Goal: Task Accomplishment & Management: Use online tool/utility

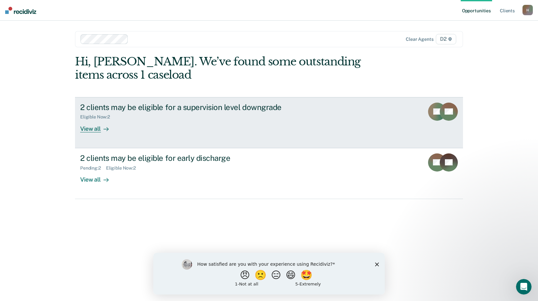
click at [98, 126] on div "View all" at bounding box center [98, 126] width 36 height 13
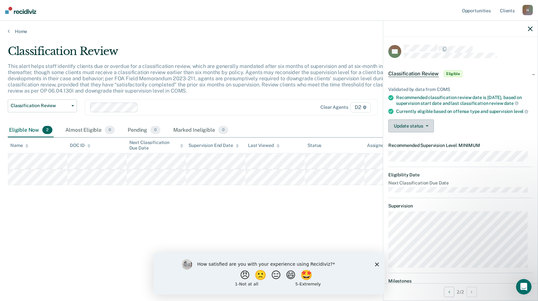
click at [428, 132] on button "Update status" at bounding box center [411, 125] width 46 height 13
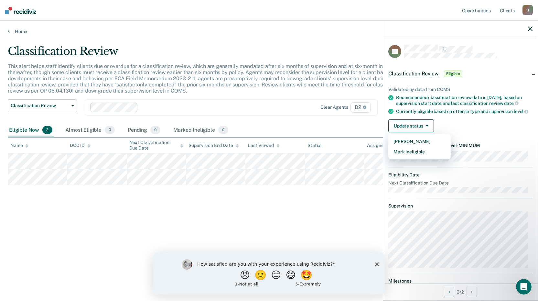
click at [471, 126] on div "Update status [PERSON_NAME] Mark Ineligible" at bounding box center [460, 125] width 144 height 13
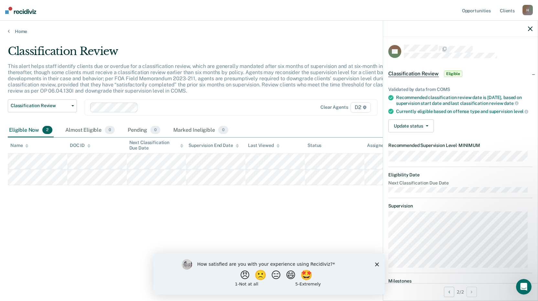
click at [412, 72] on span "Classification Review" at bounding box center [413, 73] width 50 height 6
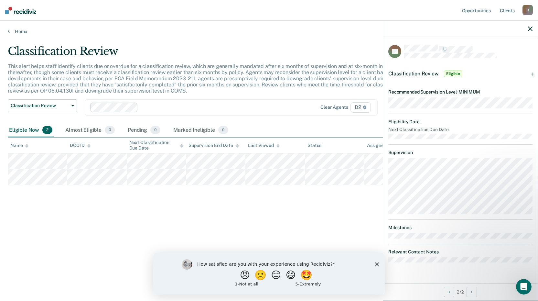
click at [409, 73] on span "Classification Review" at bounding box center [413, 73] width 50 height 6
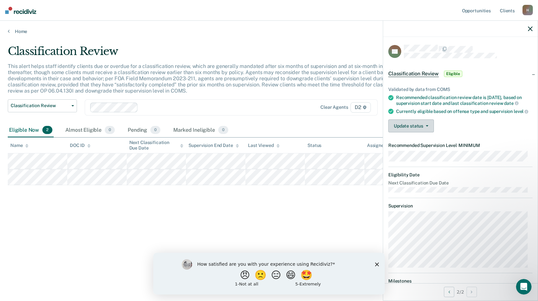
click at [415, 132] on button "Update status" at bounding box center [411, 125] width 46 height 13
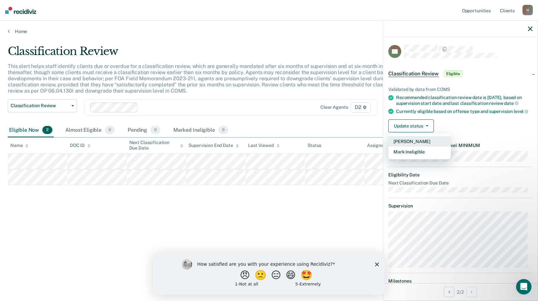
click at [425, 146] on button "[PERSON_NAME]" at bounding box center [419, 141] width 62 height 10
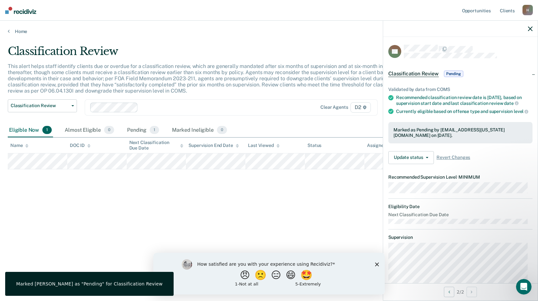
click at [531, 30] on icon "button" at bounding box center [530, 28] width 5 height 5
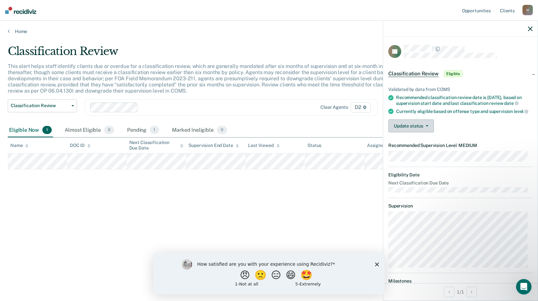
click at [420, 127] on button "Update status" at bounding box center [411, 125] width 46 height 13
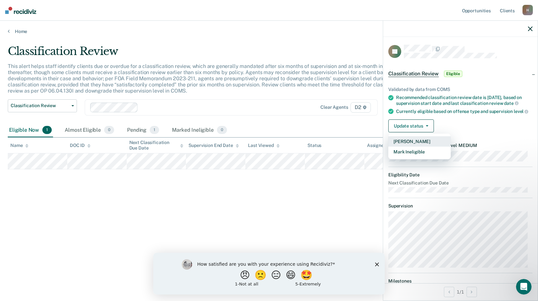
click at [423, 146] on button "[PERSON_NAME]" at bounding box center [419, 141] width 62 height 10
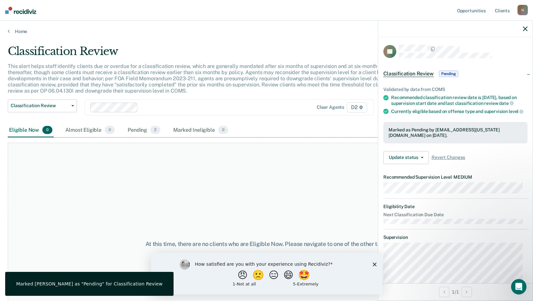
click at [526, 28] on icon "button" at bounding box center [525, 28] width 5 height 5
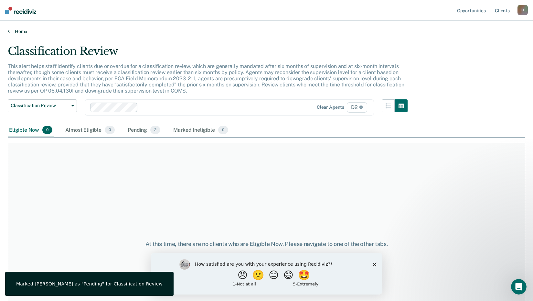
click at [22, 32] on link "Home" at bounding box center [266, 31] width 517 height 6
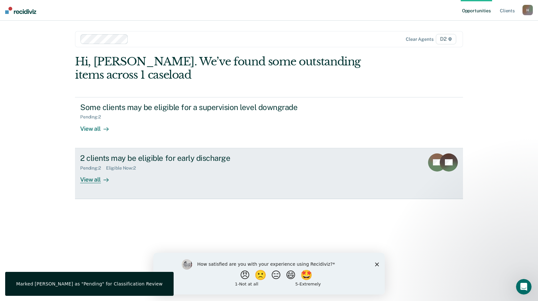
click at [95, 178] on div "View all" at bounding box center [98, 176] width 36 height 13
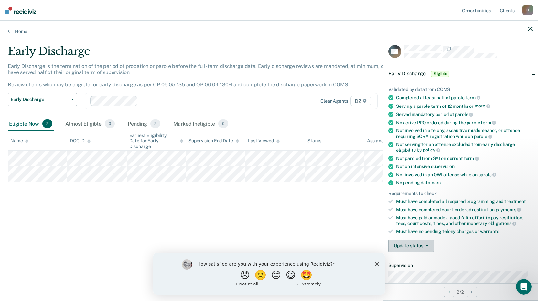
click at [426, 245] on icon "button" at bounding box center [427, 245] width 3 height 1
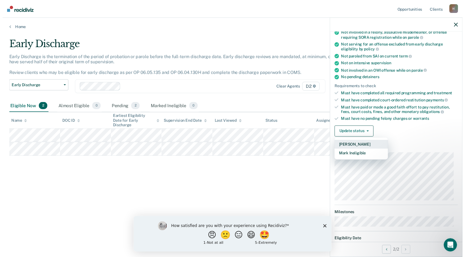
scroll to position [118, 0]
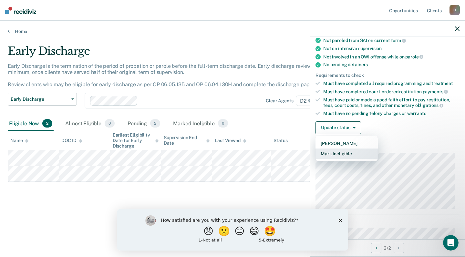
click at [343, 153] on button "Mark Ineligible" at bounding box center [347, 154] width 62 height 10
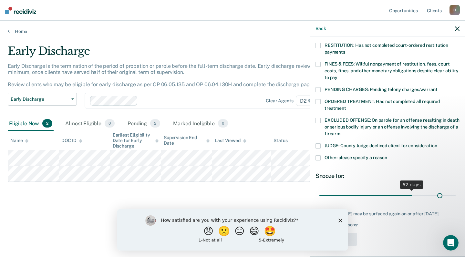
scroll to position [168, 0]
drag, startPoint x: 365, startPoint y: 187, endPoint x: 449, endPoint y: 184, distance: 83.7
type input "90"
click at [449, 190] on input "range" at bounding box center [388, 195] width 136 height 11
click at [321, 155] on span at bounding box center [318, 157] width 5 height 5
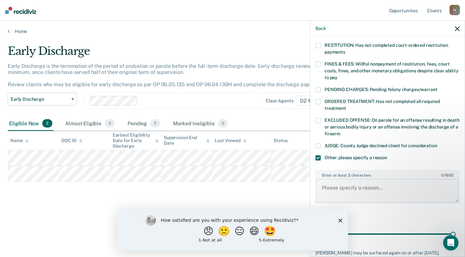
click at [335, 182] on textarea "Enter at least 3 characters 0 / 1600" at bounding box center [387, 191] width 143 height 24
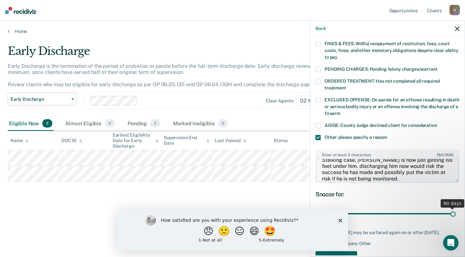
scroll to position [207, 0]
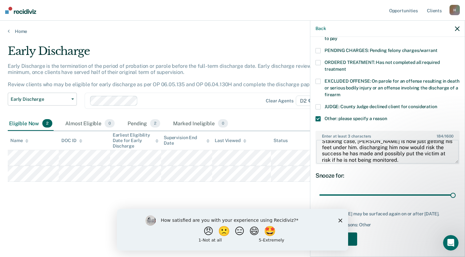
type textarea "Stalking case, [PERSON_NAME] is now just getting his feet under him. dischargin…"
click at [356, 237] on button "Save" at bounding box center [337, 239] width 42 height 13
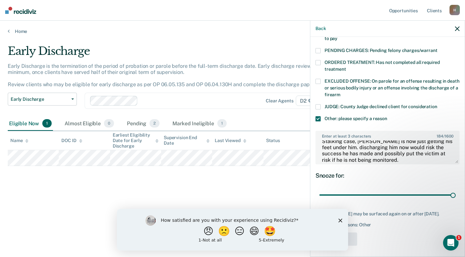
click at [341, 222] on icon "Close survey" at bounding box center [341, 220] width 4 height 4
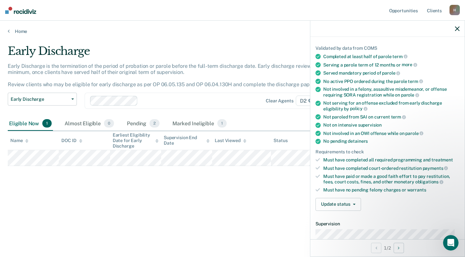
scroll to position [41, 0]
click at [354, 204] on icon "button" at bounding box center [354, 204] width 3 height 1
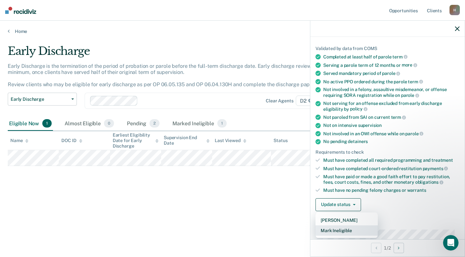
click at [343, 229] on button "Mark Ineligible" at bounding box center [347, 231] width 62 height 10
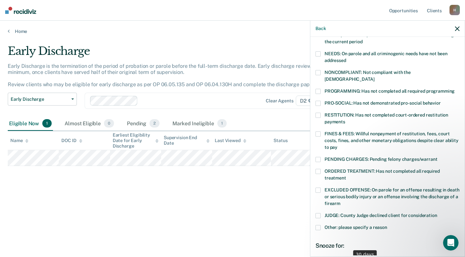
scroll to position [168, 0]
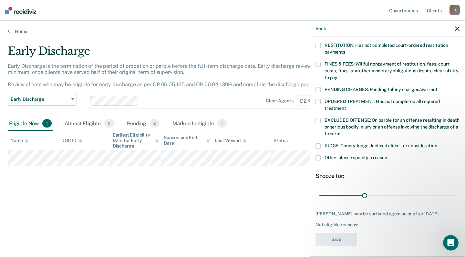
click at [320, 155] on span at bounding box center [318, 157] width 5 height 5
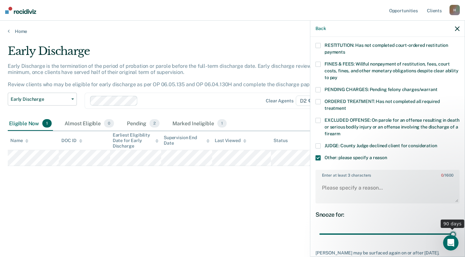
drag, startPoint x: 375, startPoint y: 228, endPoint x: 465, endPoint y: 228, distance: 90.2
type input "90"
click at [456, 229] on input "range" at bounding box center [388, 234] width 136 height 11
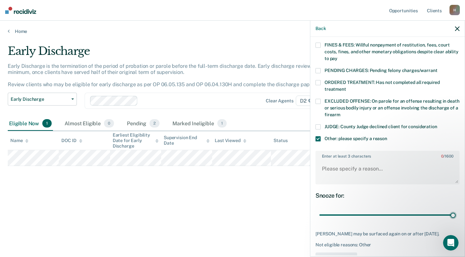
scroll to position [207, 0]
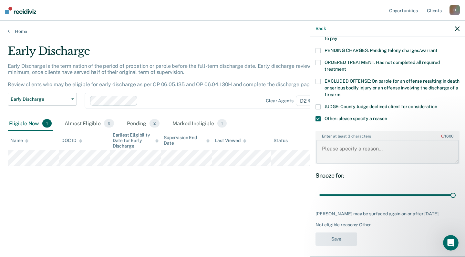
click at [338, 142] on textarea "Enter at least 3 characters 0 / 1600" at bounding box center [387, 152] width 143 height 24
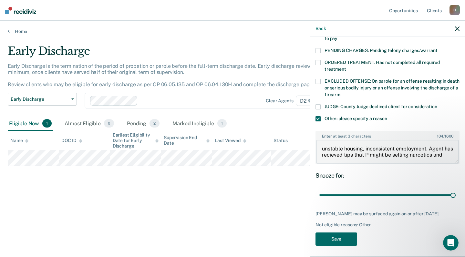
scroll to position [1, 0]
type textarea "unstable housing, inconsistent employment. Agent has received tips that P might…"
click at [342, 237] on button "Save" at bounding box center [337, 239] width 42 height 13
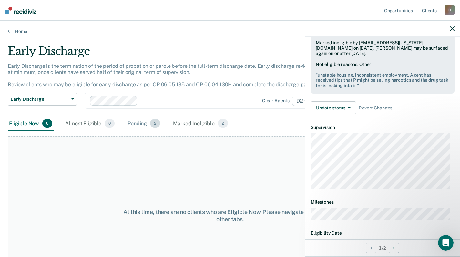
click at [138, 123] on div "Pending 2" at bounding box center [143, 124] width 35 height 14
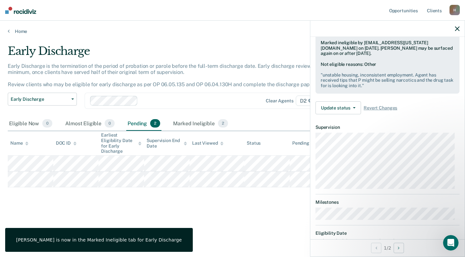
scroll to position [137, 0]
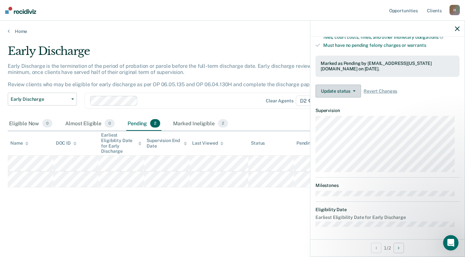
click at [356, 90] on button "Update status" at bounding box center [339, 91] width 46 height 13
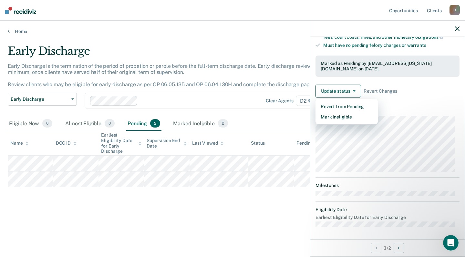
click at [413, 102] on div "Validated by data from COMS Completed at least half of probation term No active…" at bounding box center [388, 21] width 154 height 163
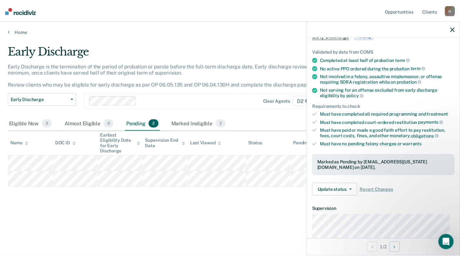
scroll to position [129, 0]
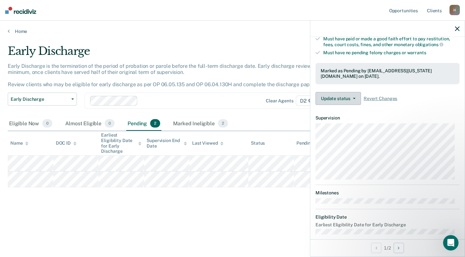
click at [353, 94] on button "Update status" at bounding box center [339, 98] width 46 height 13
click at [393, 113] on article "DR Early Discharge Pending Validated by data from COMS Completed at least half …" at bounding box center [388, 74] width 144 height 319
click at [193, 123] on div "Marked Ineligible 2" at bounding box center [201, 124] width 58 height 14
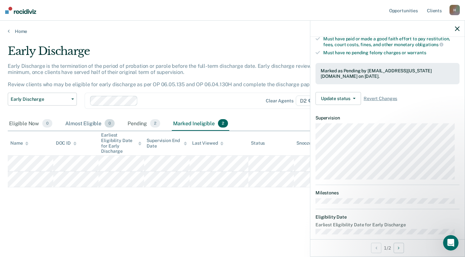
click at [88, 126] on div "Almost Eligible 0" at bounding box center [90, 124] width 52 height 14
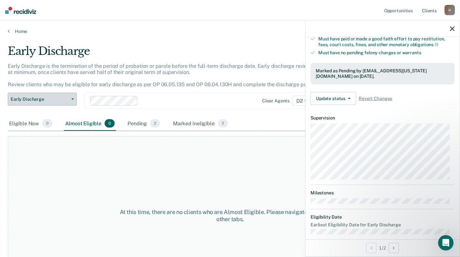
click at [72, 100] on icon "button" at bounding box center [72, 99] width 3 height 1
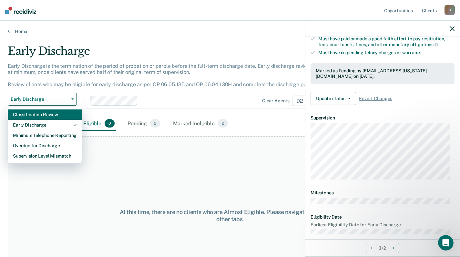
click at [56, 117] on div "Classification Review" at bounding box center [45, 115] width 64 height 10
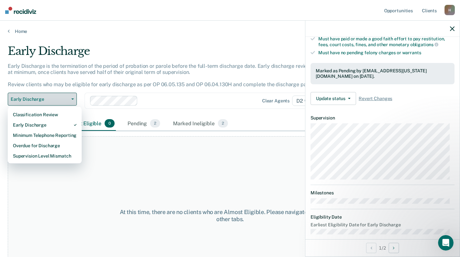
scroll to position [35, 0]
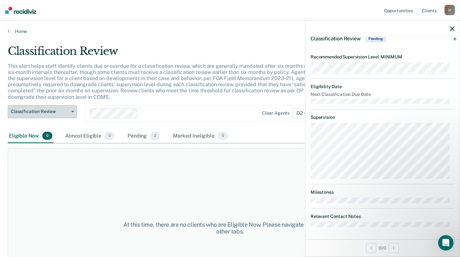
click at [61, 108] on button "Classification Review" at bounding box center [42, 111] width 69 height 13
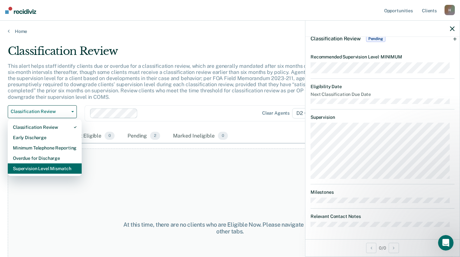
click at [57, 165] on div "Supervision Level Mismatch" at bounding box center [45, 169] width 64 height 10
